Goal: Information Seeking & Learning: Learn about a topic

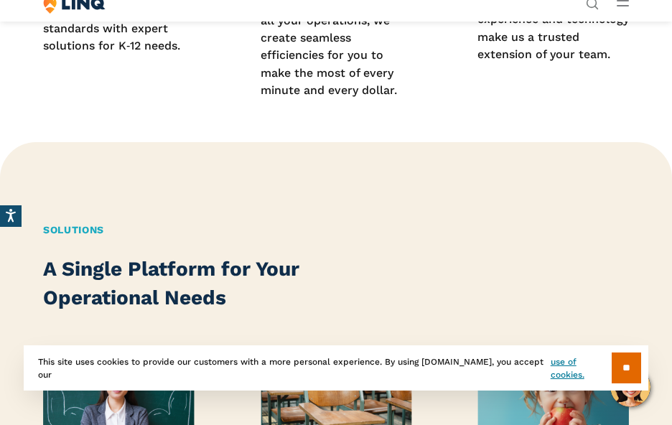
scroll to position [1436, 0]
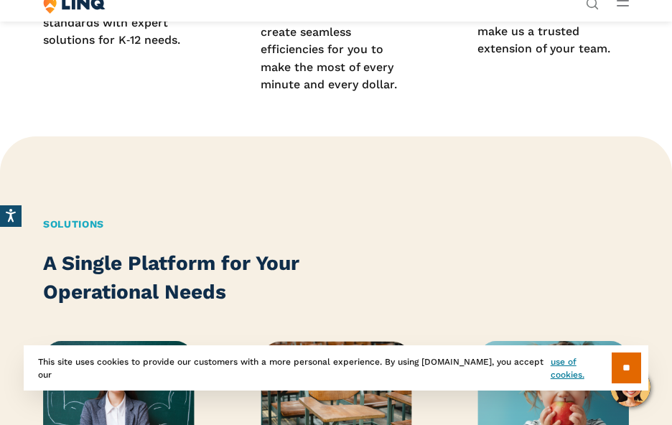
click at [613, 366] on input "**" at bounding box center [626, 368] width 29 height 31
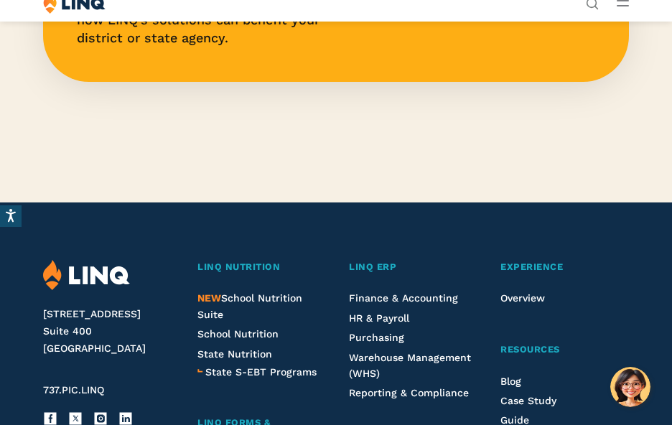
scroll to position [3375, 0]
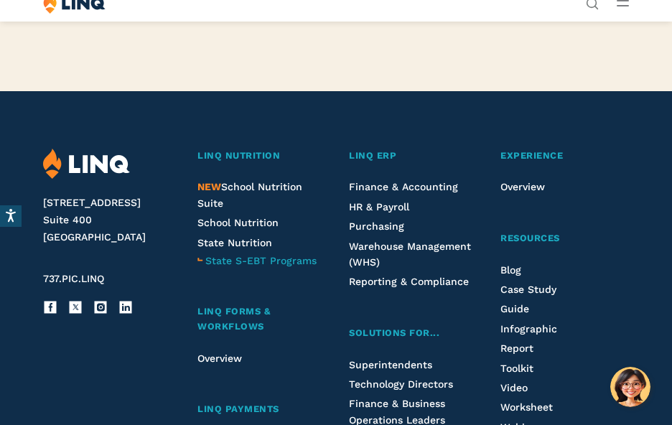
click at [291, 266] on span "State S-EBT Programs" at bounding box center [260, 260] width 111 height 11
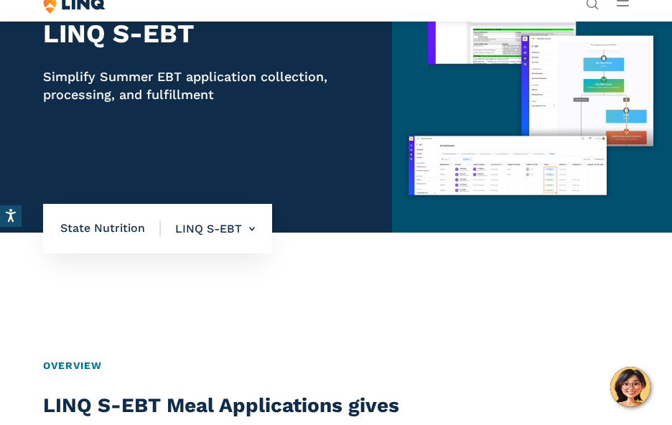
scroll to position [144, 0]
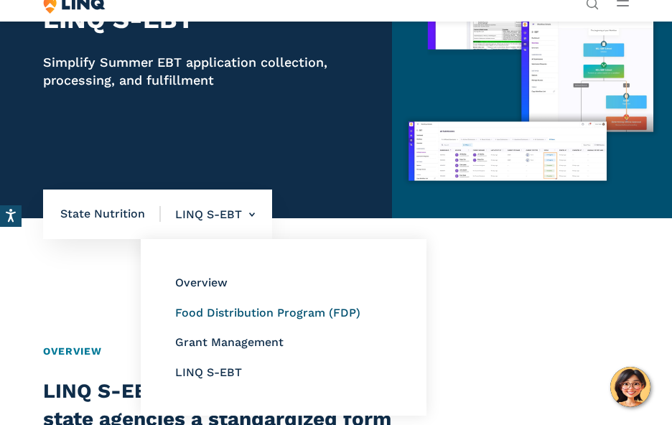
click at [238, 311] on link "Food Distribution Program (FDP)" at bounding box center [267, 313] width 185 height 14
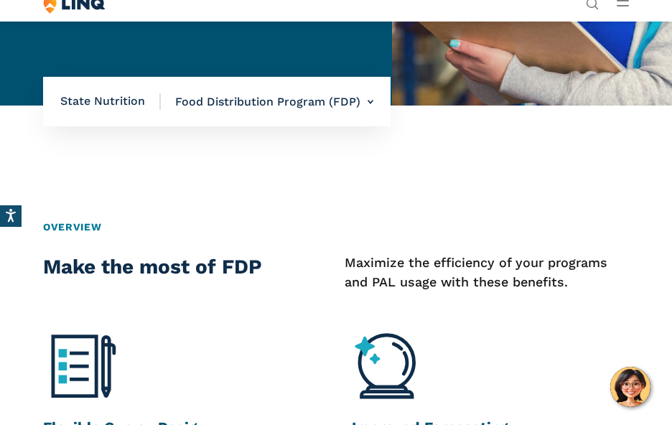
scroll to position [431, 0]
